Goal: Navigation & Orientation: Find specific page/section

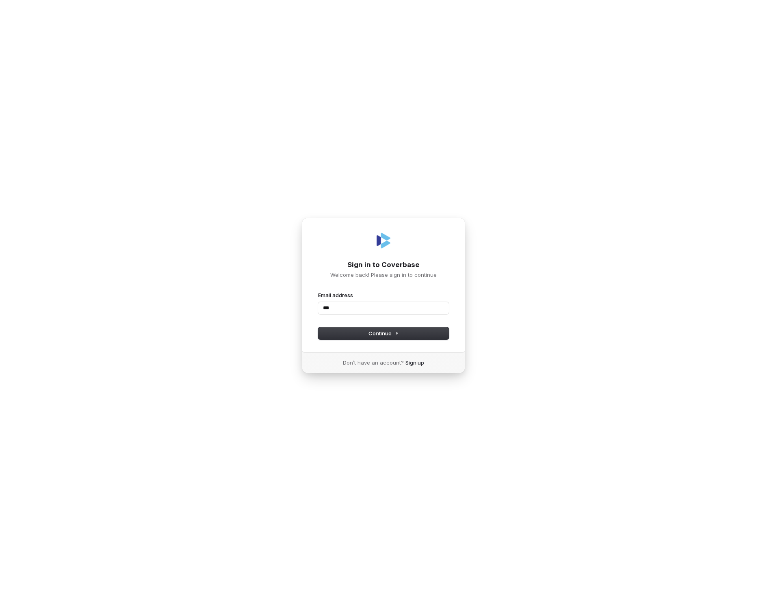
click at [318, 291] on button "submit" at bounding box center [318, 291] width 0 height 0
type input "**********"
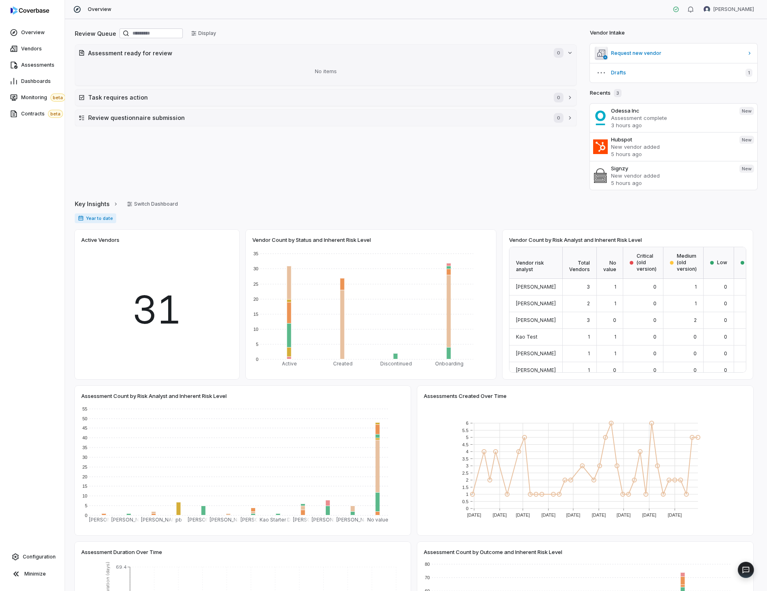
click at [50, 57] on div "Assessments" at bounding box center [32, 65] width 65 height 16
click at [39, 63] on span "Assessments" at bounding box center [37, 65] width 33 height 6
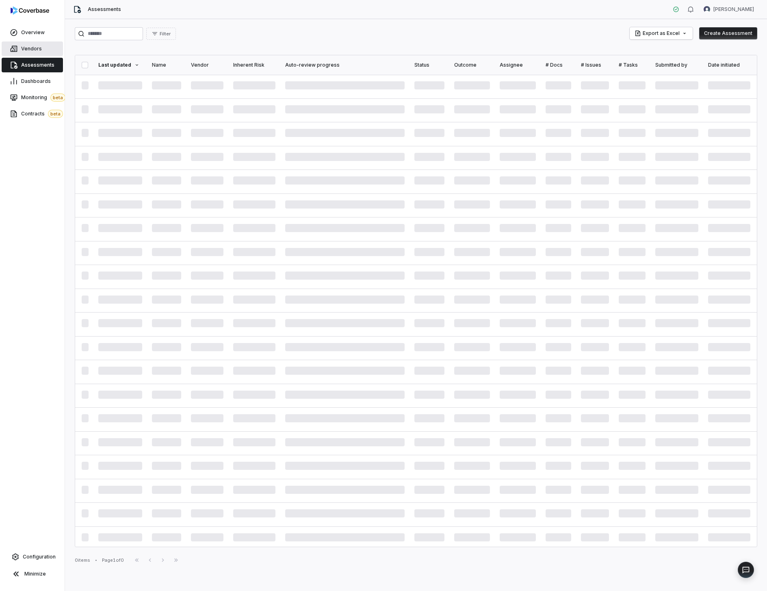
click at [42, 52] on link "Vendors" at bounding box center [32, 48] width 61 height 15
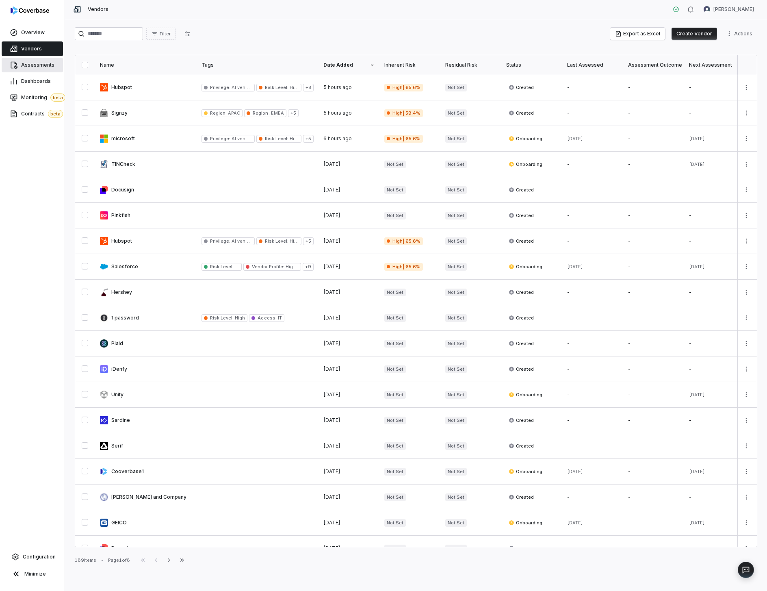
click at [54, 58] on link "Assessments" at bounding box center [32, 65] width 61 height 15
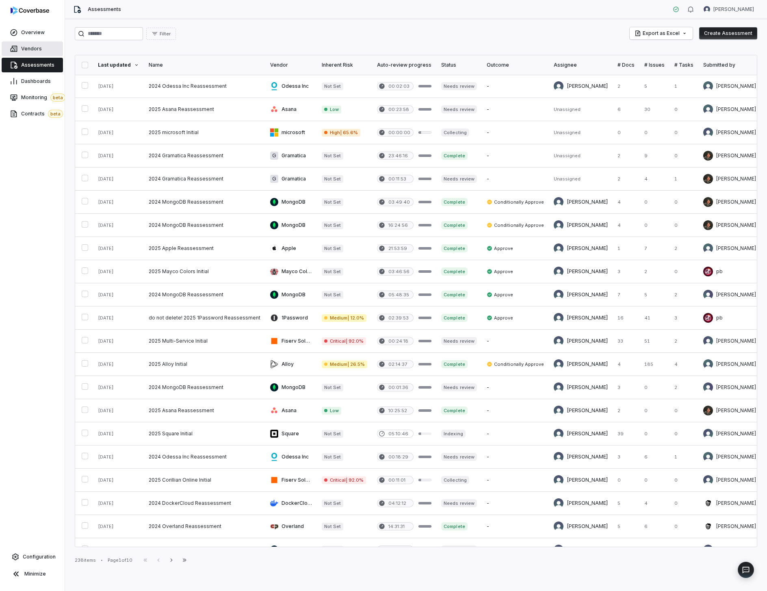
click at [44, 51] on link "Vendors" at bounding box center [32, 48] width 61 height 15
click at [31, 80] on span "Dashboards" at bounding box center [36, 81] width 30 height 6
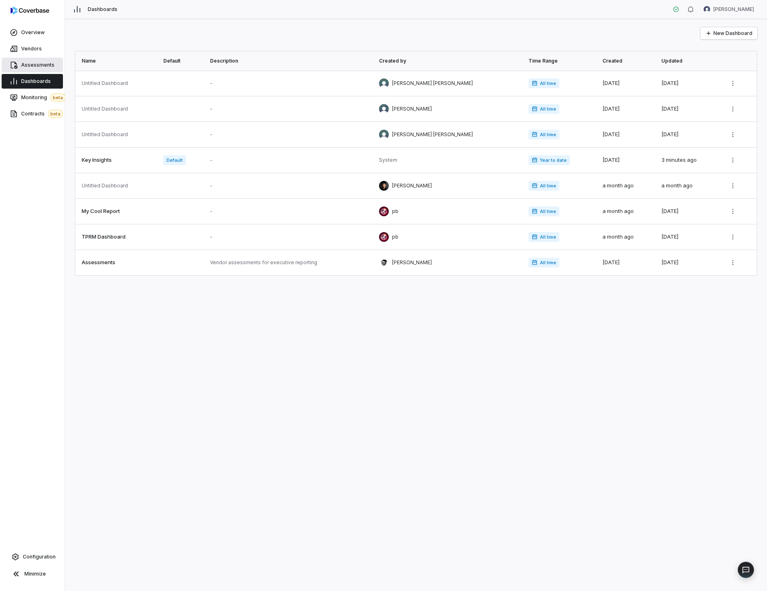
click at [32, 67] on span "Assessments" at bounding box center [37, 65] width 33 height 6
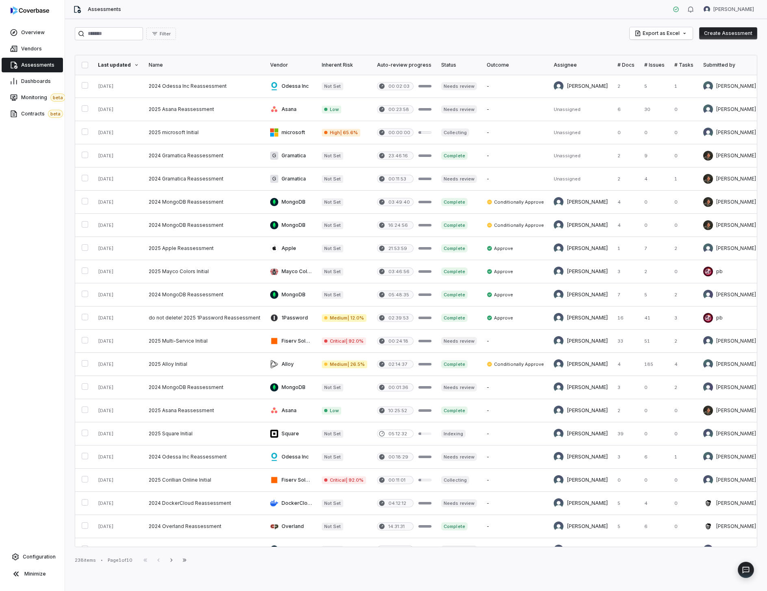
click at [477, 36] on div "Filter Export as Excel Create Assessment" at bounding box center [416, 33] width 682 height 13
click at [317, 226] on link at bounding box center [344, 225] width 55 height 23
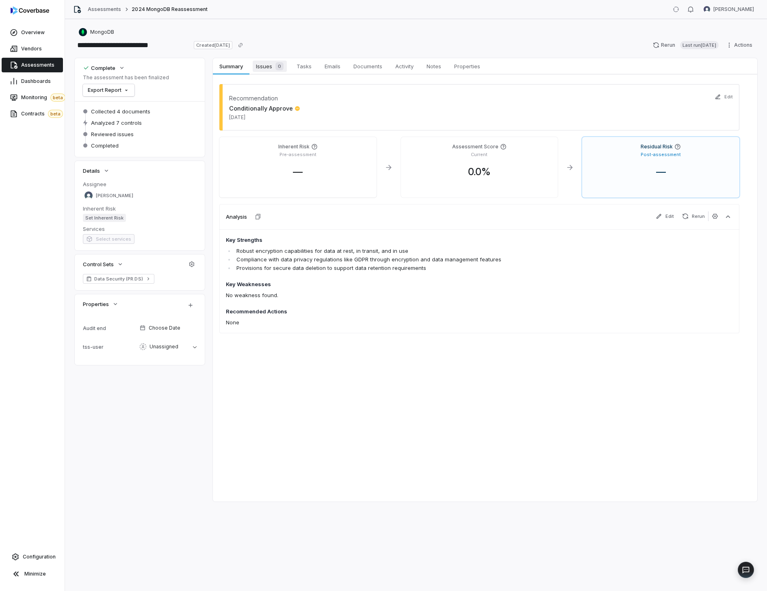
click at [271, 67] on span "Issues 0" at bounding box center [270, 66] width 34 height 11
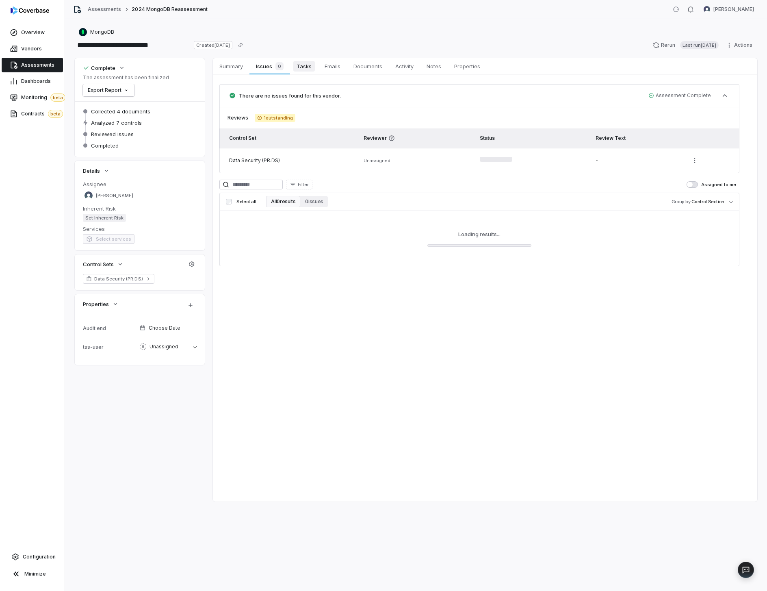
click at [291, 66] on link "Tasks Tasks" at bounding box center [304, 66] width 28 height 16
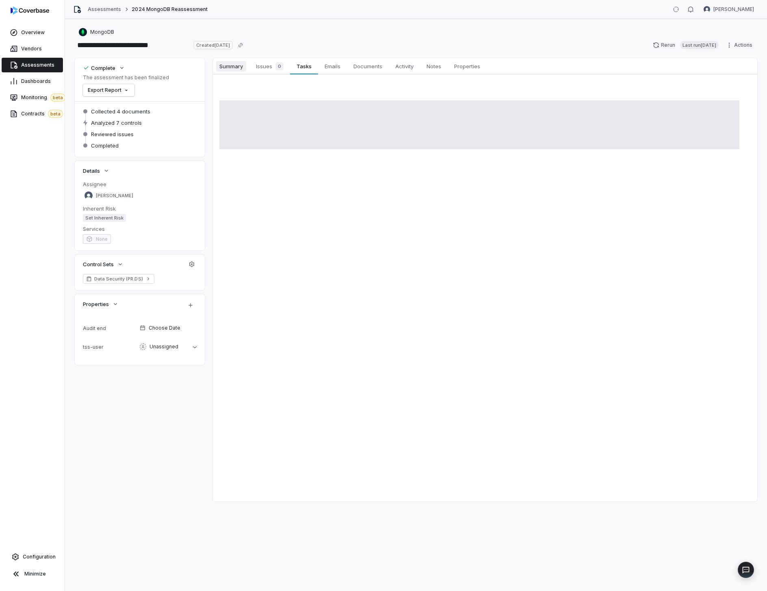
click at [230, 59] on link "Summary Summary" at bounding box center [231, 66] width 37 height 16
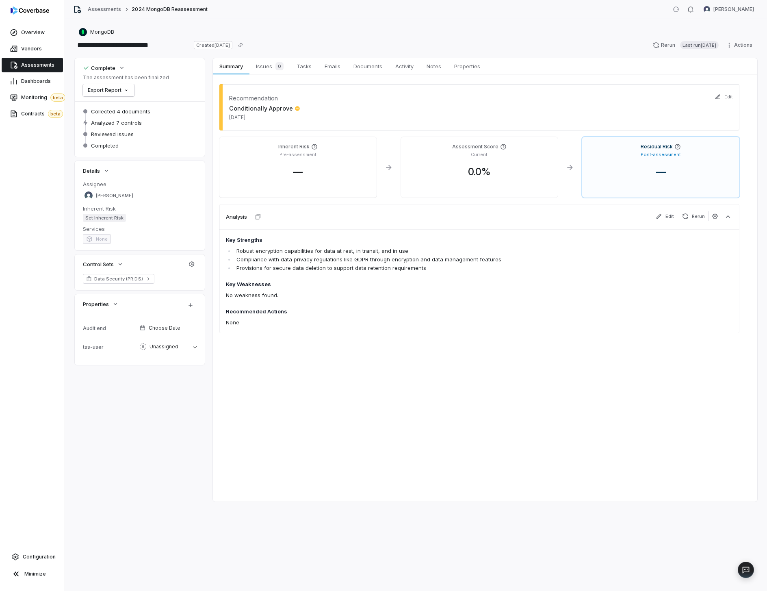
click at [390, 350] on div "Recommendation Conditionally Approve Sep 30, 2025 Edit Inherent Risk Pre-assess…" at bounding box center [485, 216] width 544 height 285
